Goal: Information Seeking & Learning: Check status

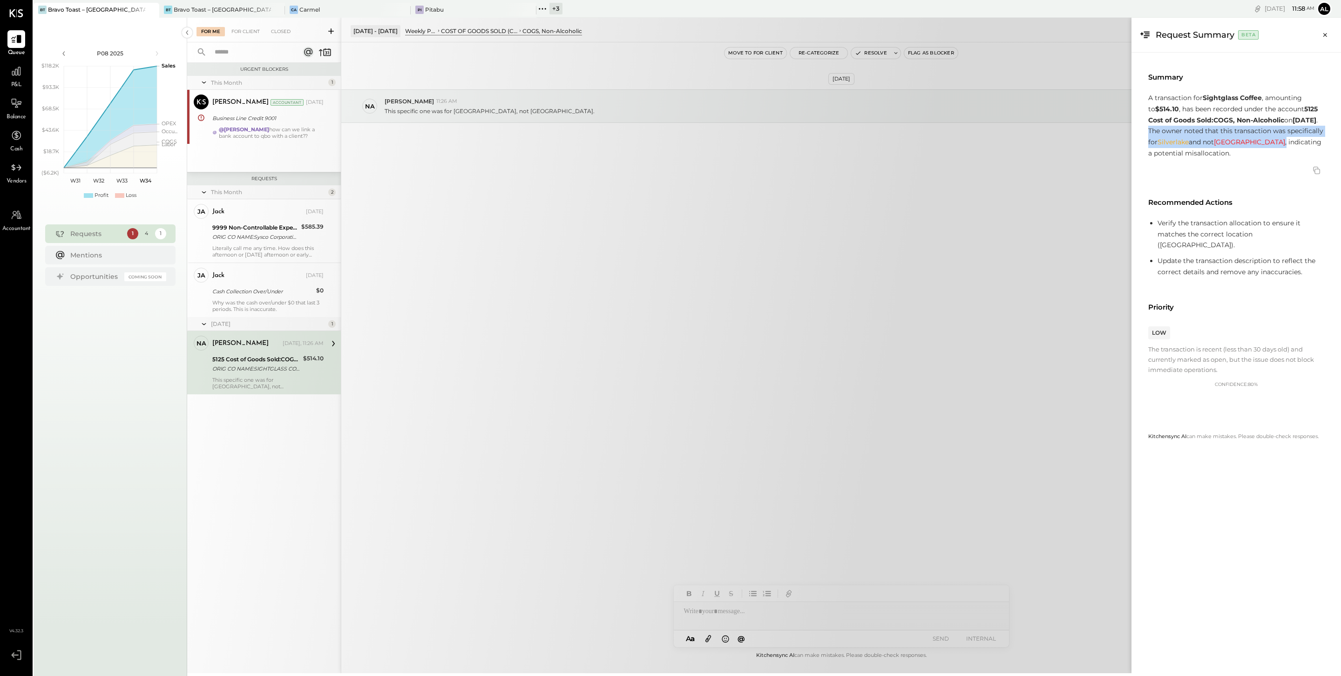
click at [267, 232] on div "For Me For Client Closed Urgent Blockers This Month 1 [PERSON_NAME] Accountant …" at bounding box center [764, 346] width 1154 height 656
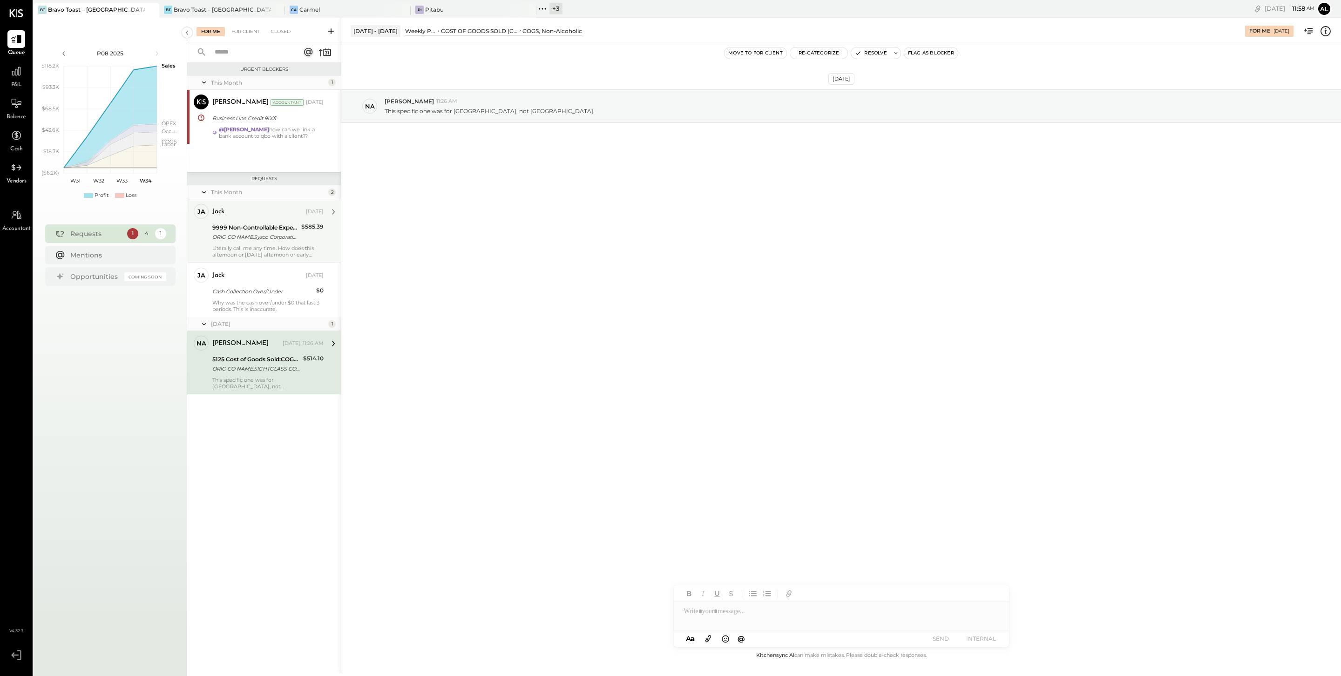
click at [264, 239] on div "ORIG CO NAME:Sysco Corporatio ORIG ID:XXXXXX4834 DESC DATE: CO ENTRY DESCR:Paym…" at bounding box center [255, 236] width 86 height 9
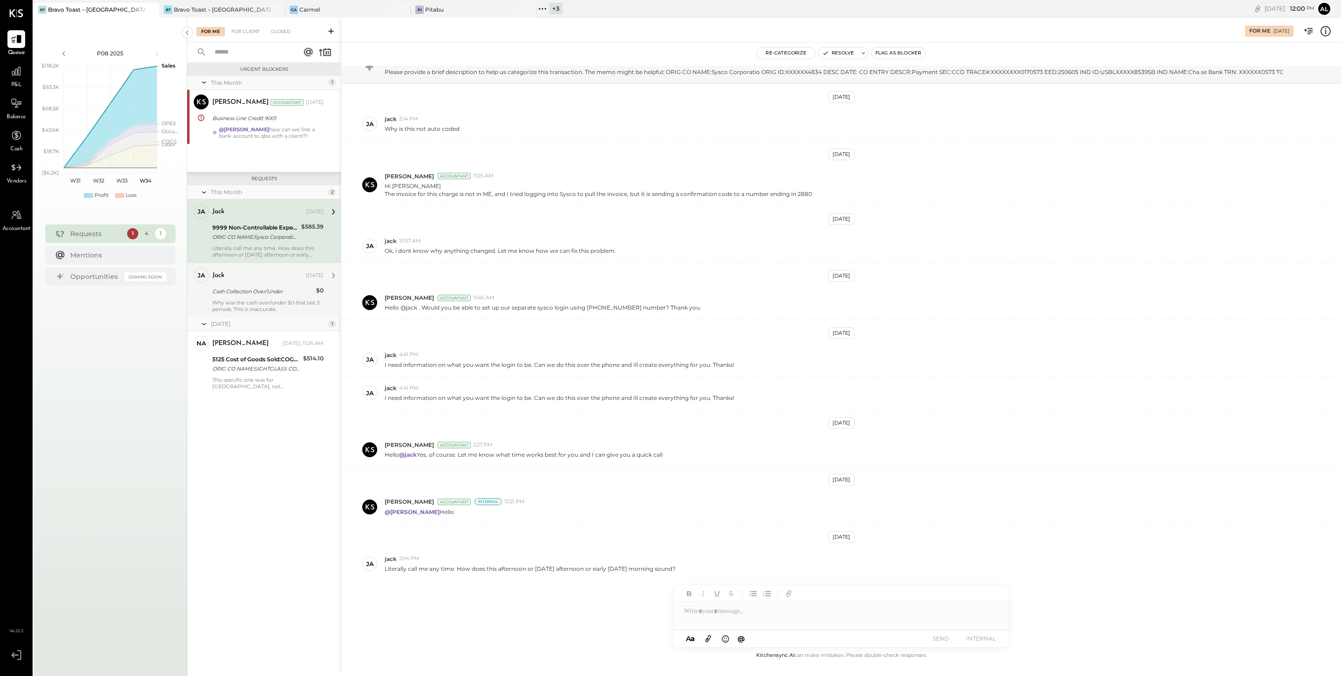
click at [283, 299] on div "Why was the cash over/under $0 that last 3 periods. This is inaccurate." at bounding box center [267, 305] width 111 height 13
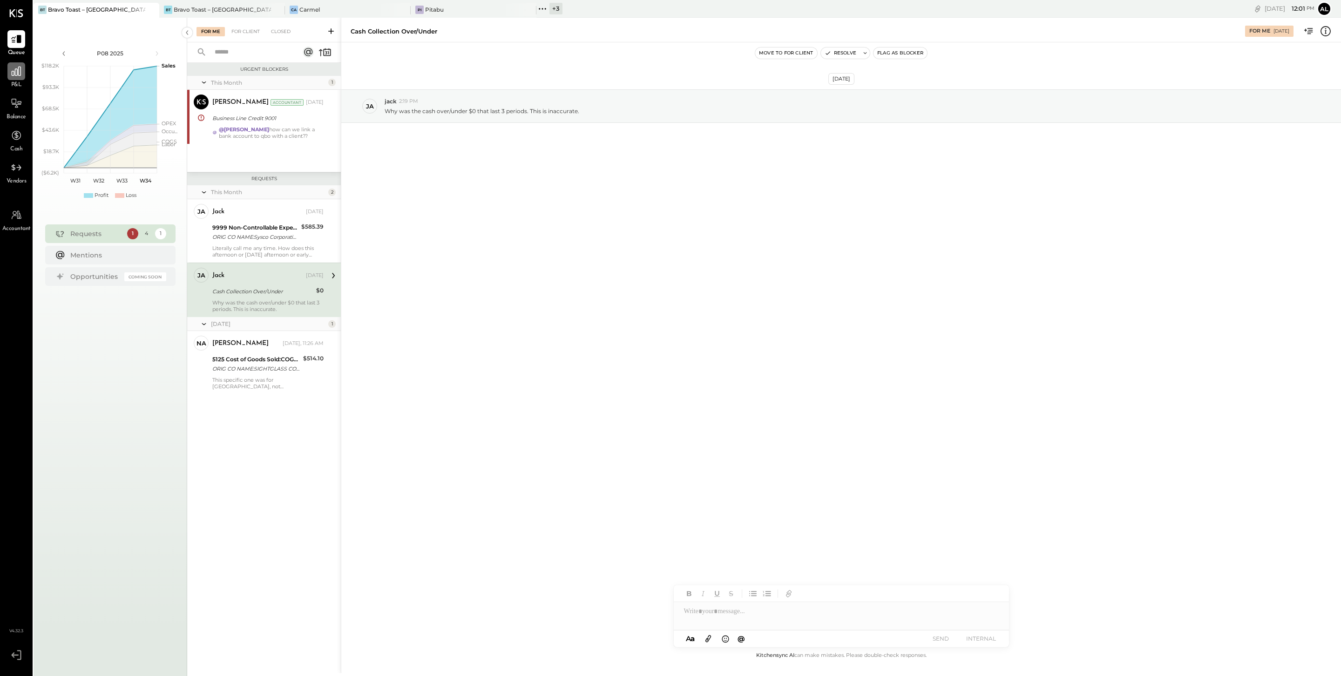
click at [16, 67] on icon at bounding box center [16, 71] width 12 height 12
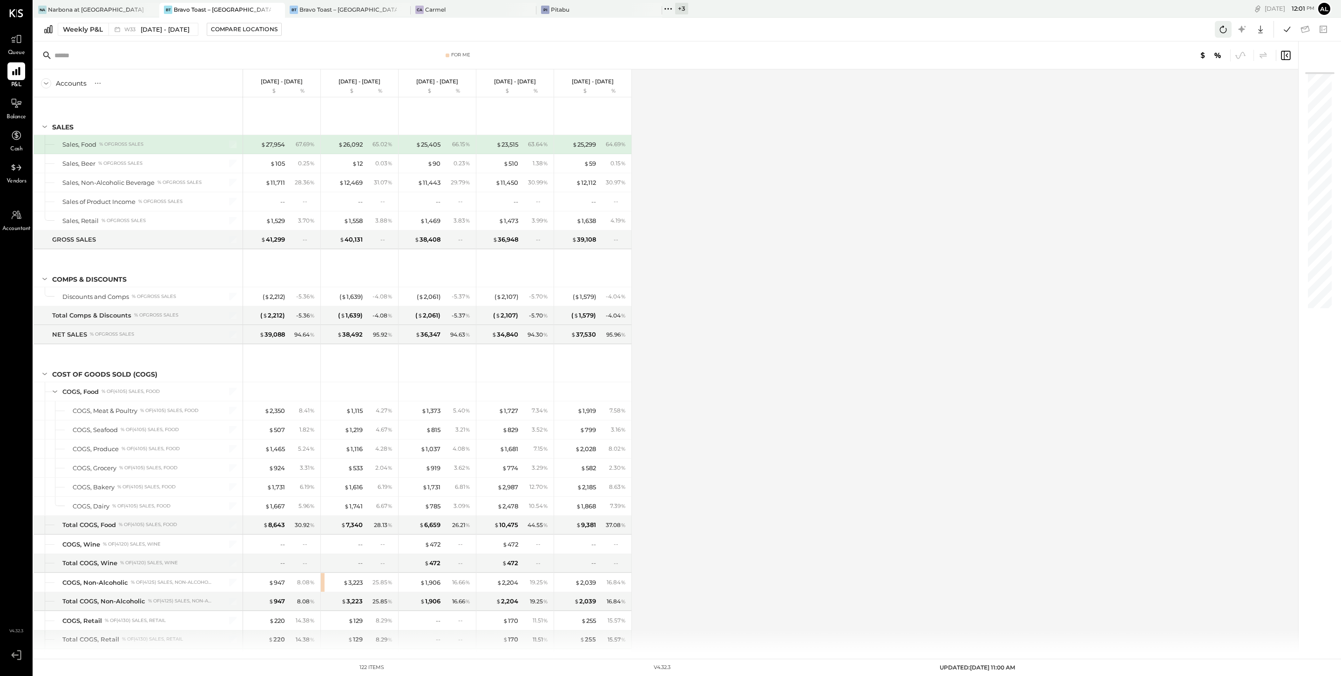
click at [1222, 29] on icon at bounding box center [1223, 29] width 12 height 12
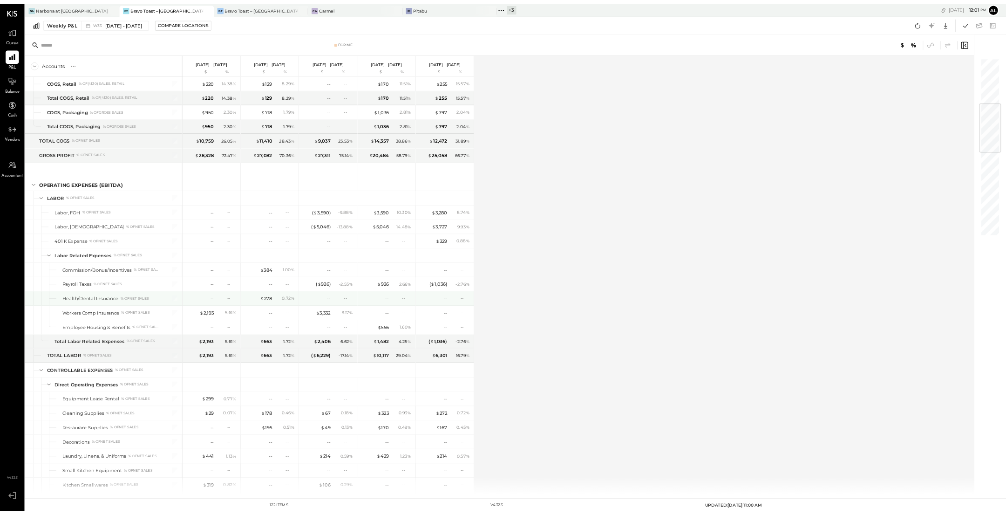
scroll to position [515, 0]
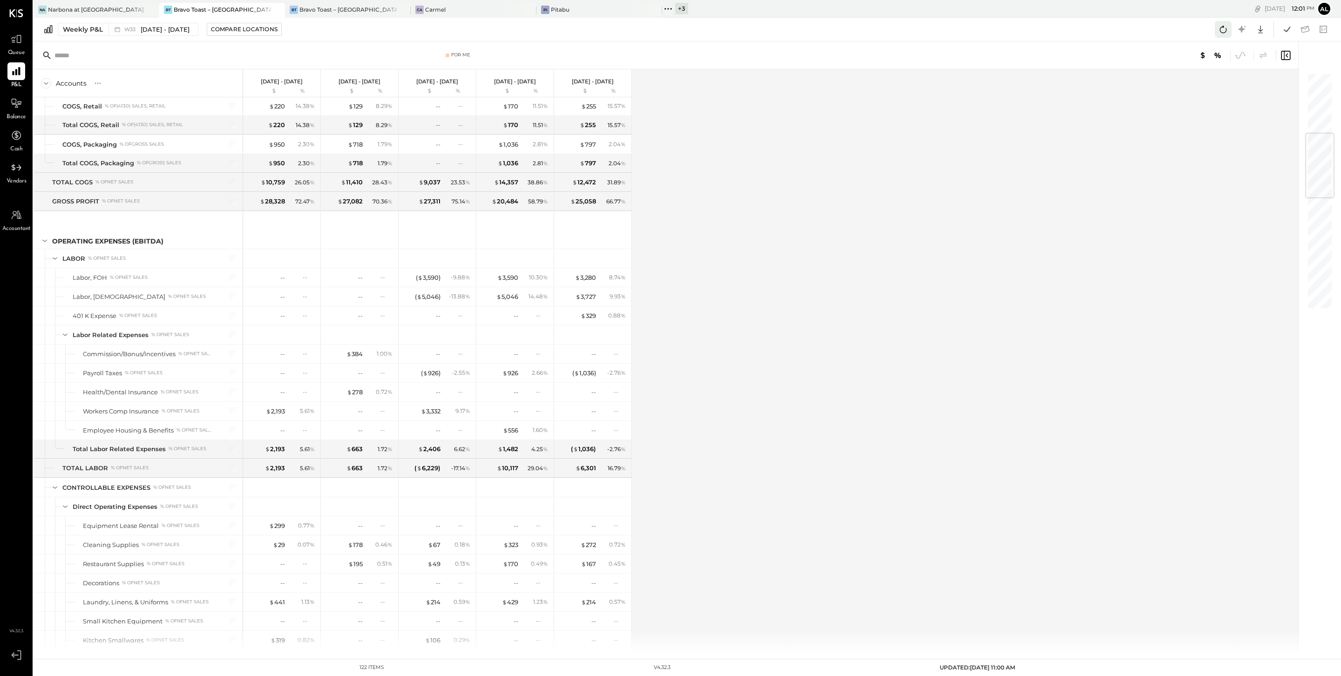
click at [1220, 30] on icon at bounding box center [1223, 29] width 12 height 12
